Goal: Obtain resource: Download file/media

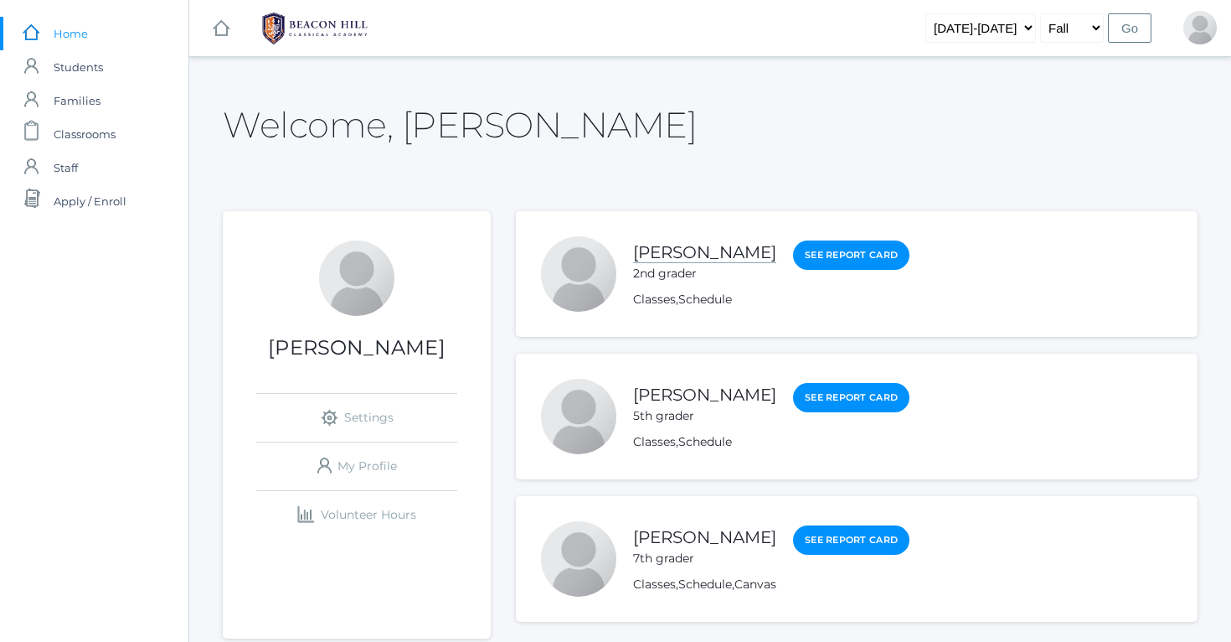
click at [656, 253] on link "[PERSON_NAME]" at bounding box center [704, 252] width 143 height 21
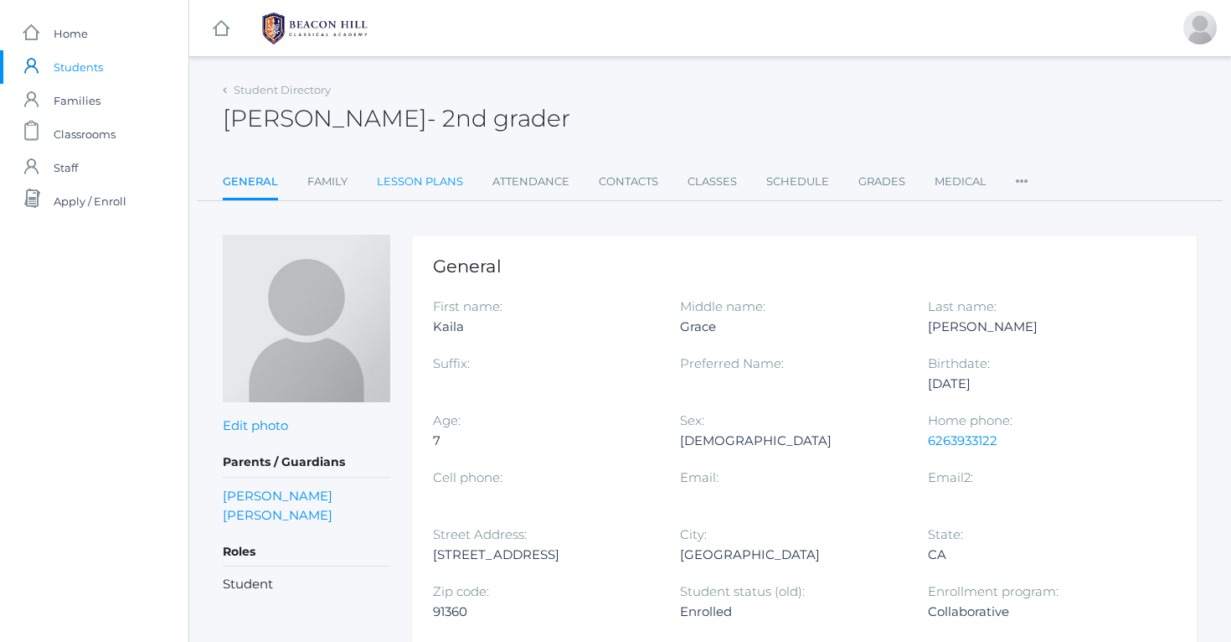
click at [432, 179] on link "Lesson Plans" at bounding box center [420, 182] width 86 height 34
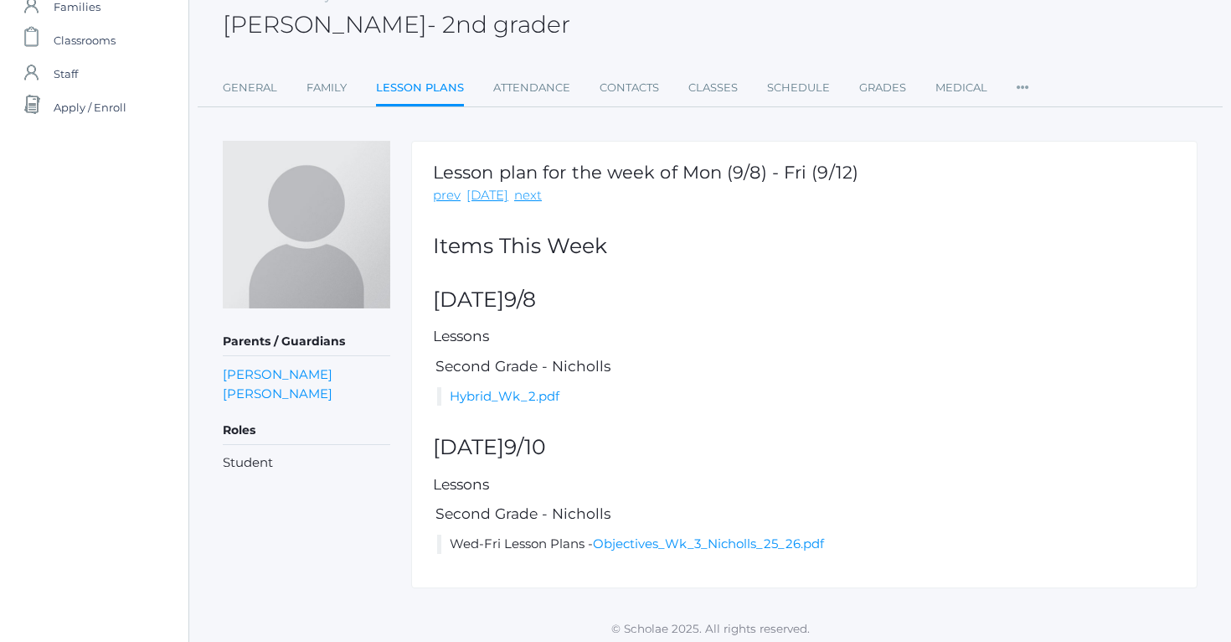
scroll to position [93, 0]
click at [518, 198] on link "next" at bounding box center [528, 196] width 28 height 19
click at [547, 394] on link "Hybrid_Wk_3(2).docx.pdf" at bounding box center [528, 397] width 156 height 16
click at [582, 539] on link "Wk_4_Nicholls_25_26.pdf" at bounding box center [530, 544] width 161 height 16
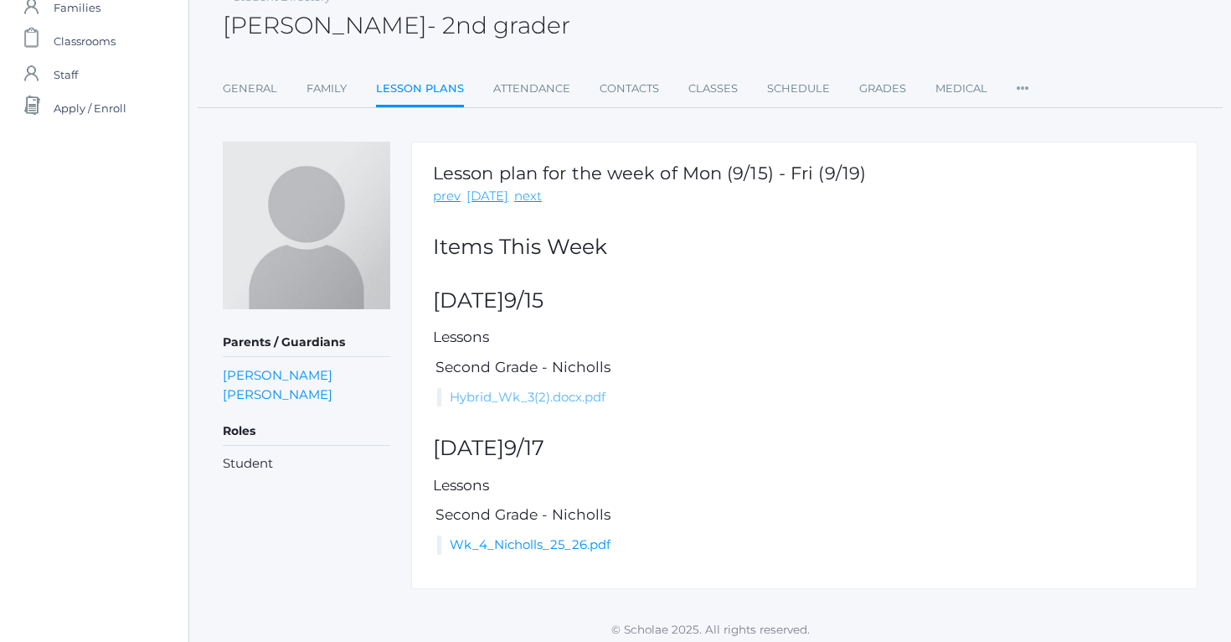
click at [500, 395] on link "Hybrid_Wk_3(2).docx.pdf" at bounding box center [528, 397] width 156 height 16
click at [529, 536] on link "Wk_4_Nicholls_25_26.pdf" at bounding box center [530, 544] width 161 height 16
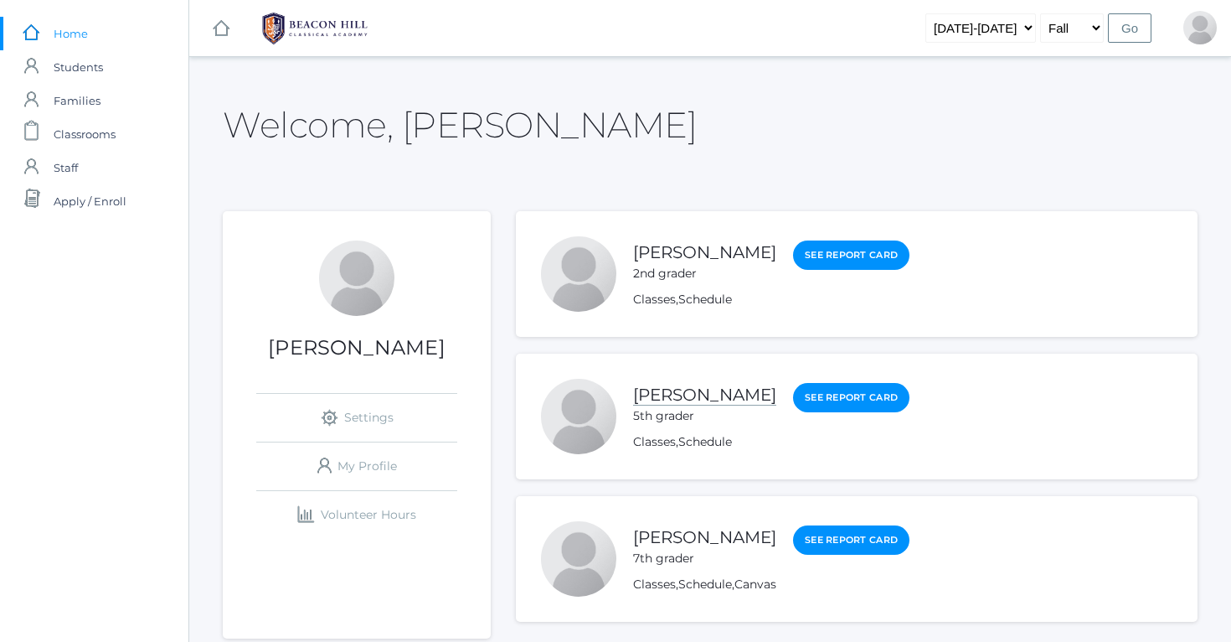
click at [672, 397] on link "[PERSON_NAME]" at bounding box center [704, 394] width 143 height 21
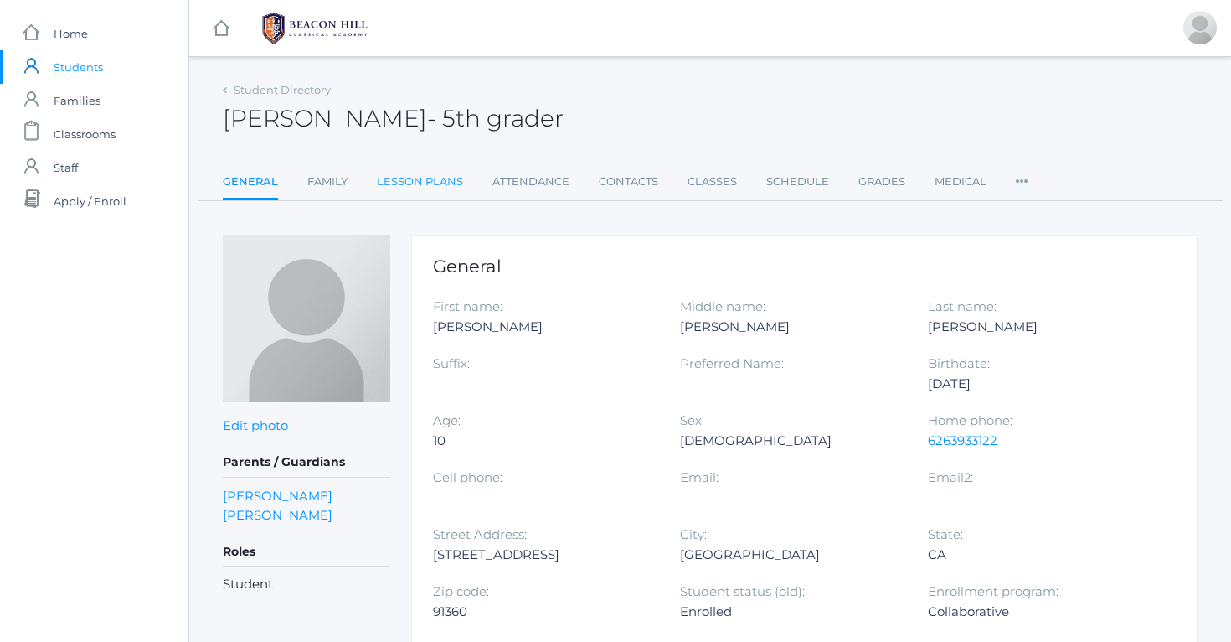
click at [446, 179] on link "Lesson Plans" at bounding box center [420, 182] width 86 height 34
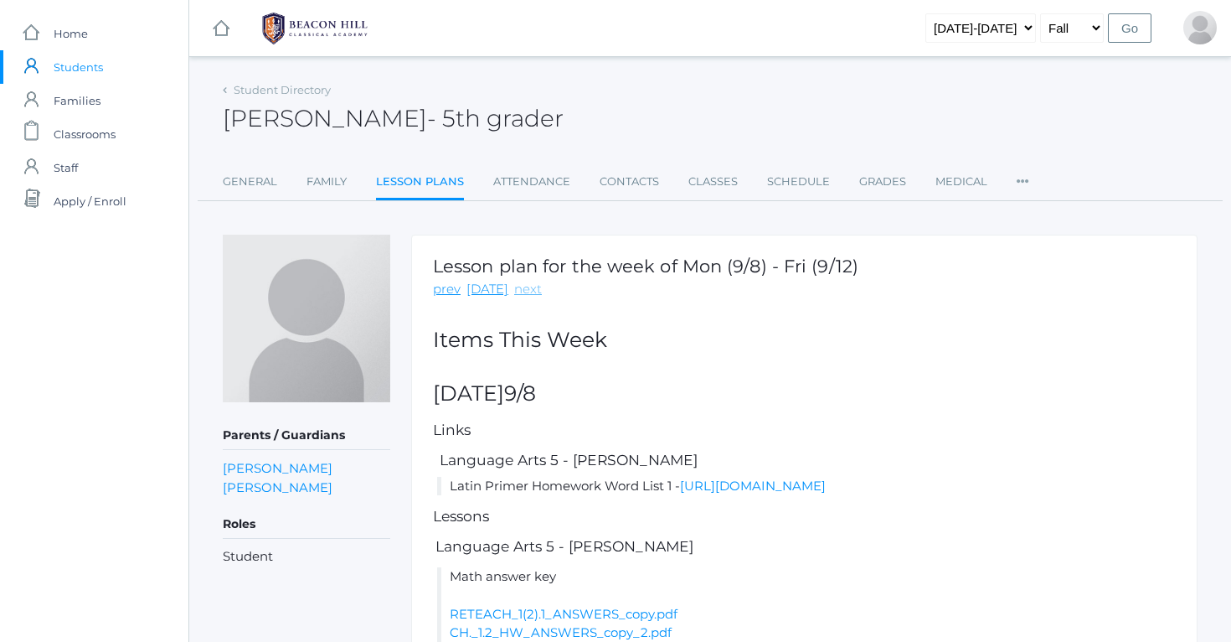
click at [518, 290] on link "next" at bounding box center [528, 289] width 28 height 19
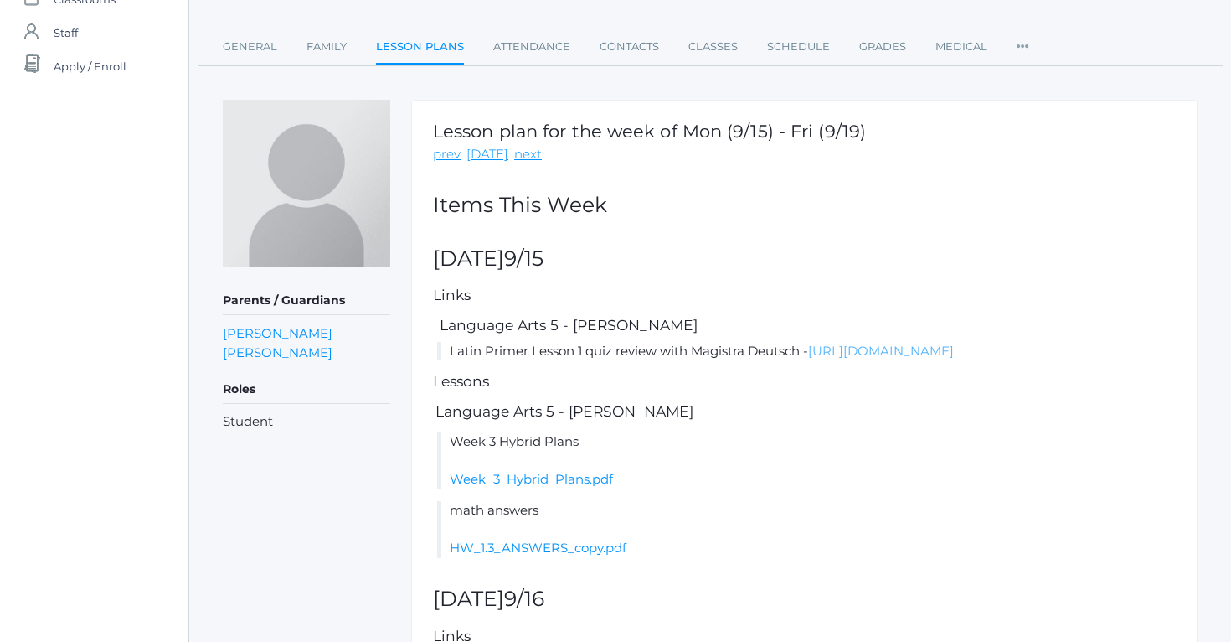
scroll to position [141, 0]
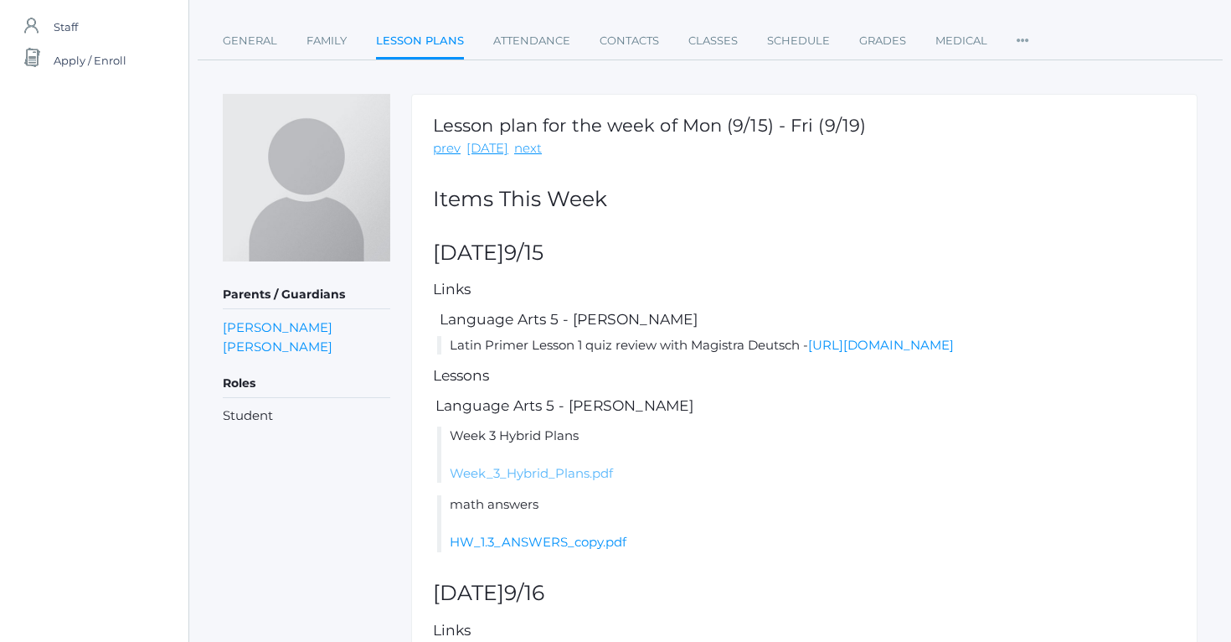
click at [576, 481] on link "Week_3_Hybrid_Plans.pdf" at bounding box center [531, 473] width 163 height 16
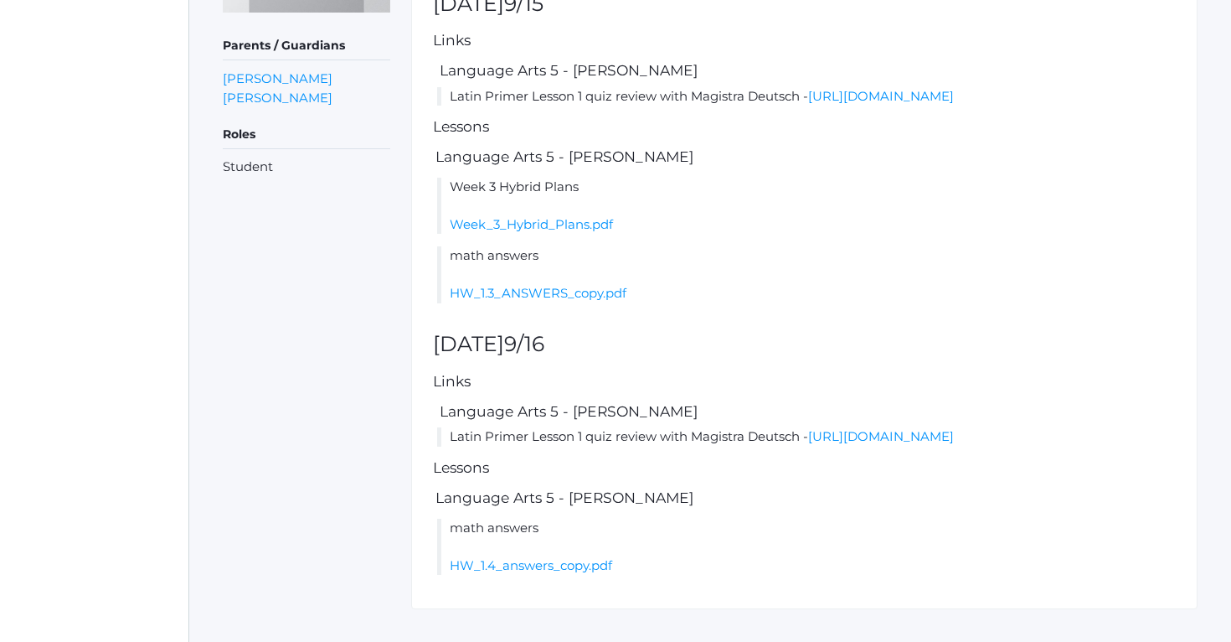
scroll to position [379, 0]
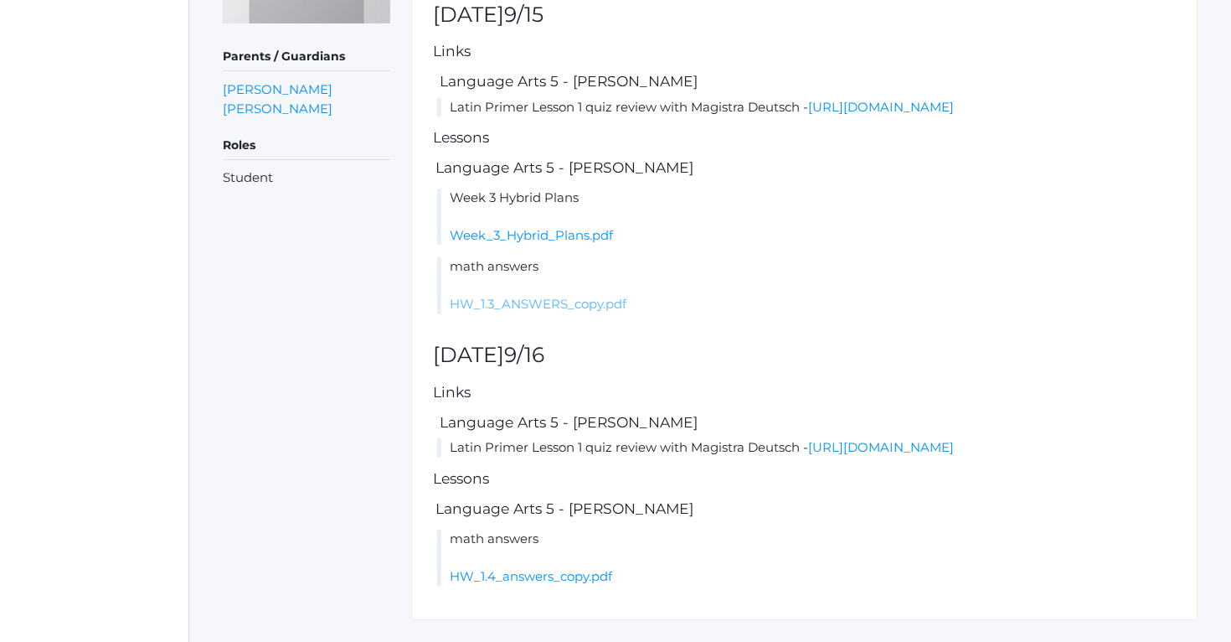
click at [563, 312] on link "HW_1.3_ANSWERS_copy.pdf" at bounding box center [538, 304] width 177 height 16
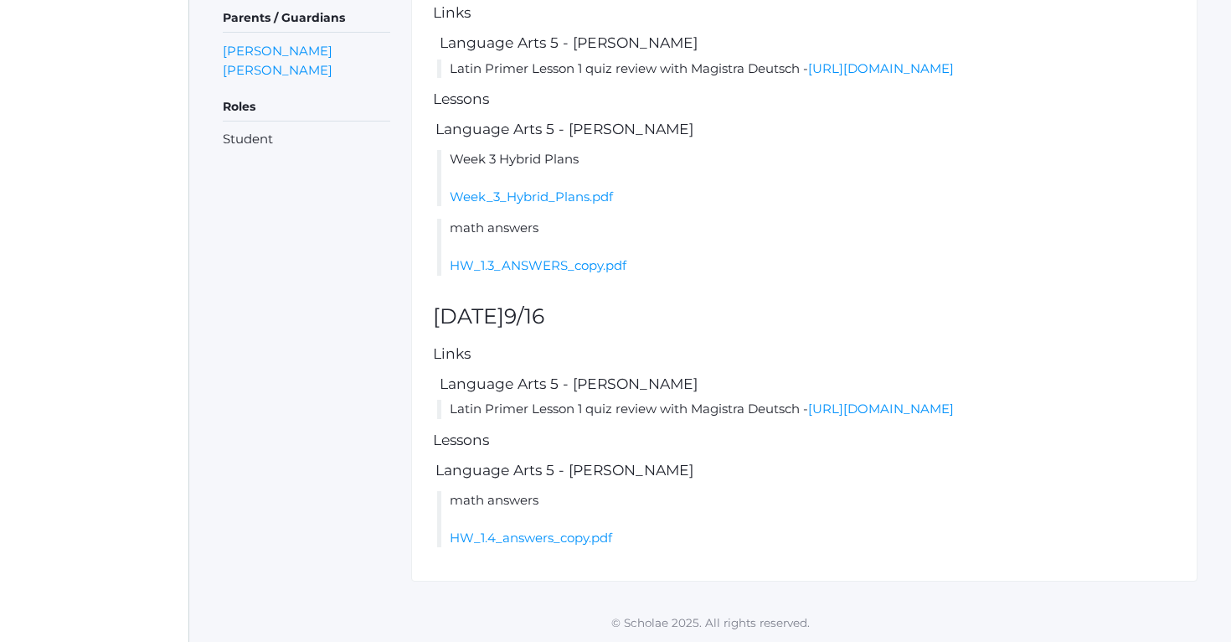
scroll to position [420, 0]
click at [549, 545] on link "HW_1.4_answers_copy.pdf" at bounding box center [531, 537] width 162 height 16
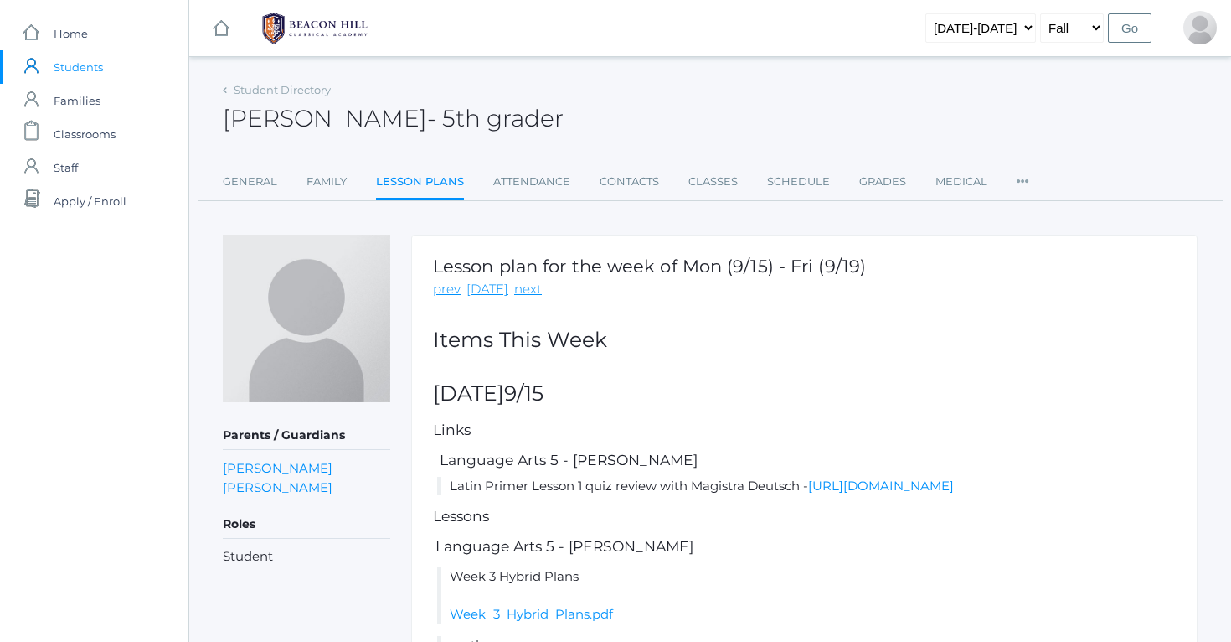
scroll to position [0, 0]
click at [77, 34] on span "Home" at bounding box center [71, 34] width 34 height 34
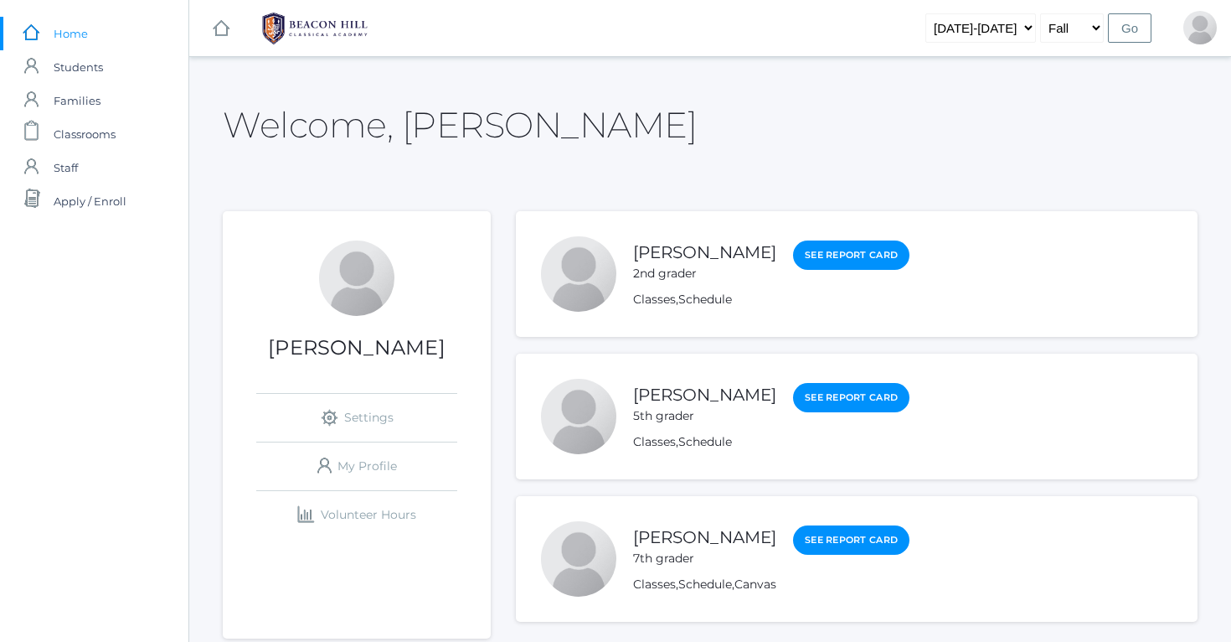
click at [75, 39] on span "Home" at bounding box center [71, 34] width 34 height 34
